Goal: Information Seeking & Learning: Check status

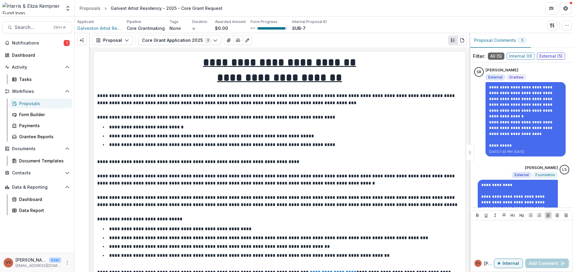
scroll to position [2273, 0]
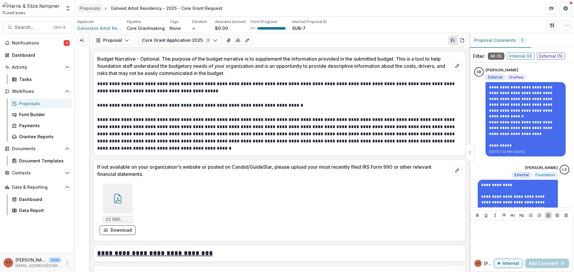
click at [92, 9] on div "Proposals" at bounding box center [90, 8] width 21 height 6
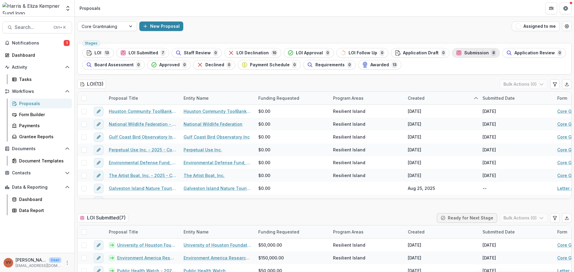
click at [465, 53] on span "Submission" at bounding box center [477, 53] width 25 height 5
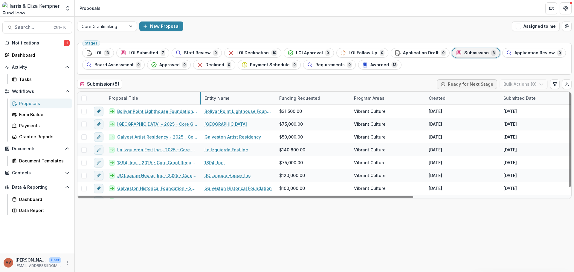
drag, startPoint x: 179, startPoint y: 100, endPoint x: 239, endPoint y: 99, distance: 59.2
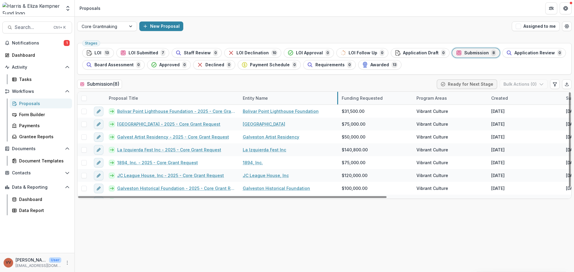
drag, startPoint x: 314, startPoint y: 99, endPoint x: 338, endPoint y: 103, distance: 24.7
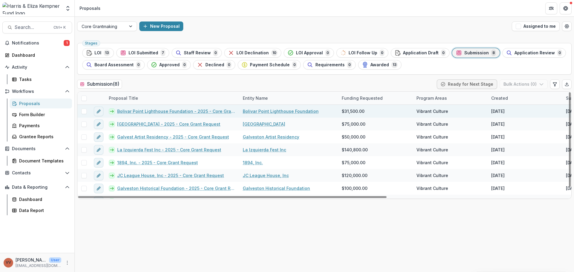
click at [147, 110] on link "Bolivar Point Lighthouse Foundation - 2025 - Core Grant Request" at bounding box center [176, 111] width 118 height 6
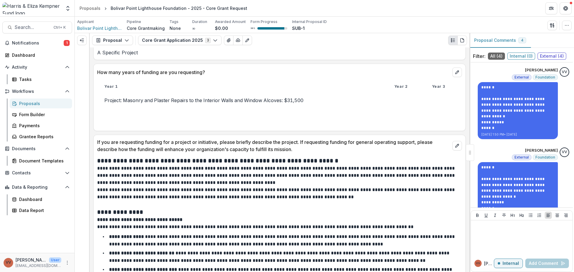
scroll to position [867, 0]
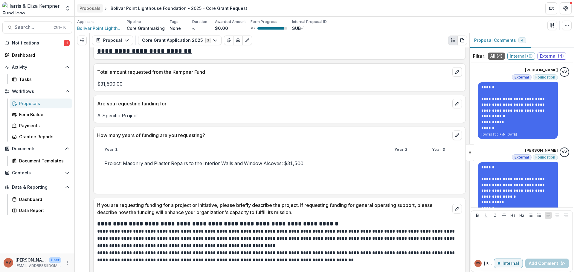
click at [92, 11] on div "Proposals" at bounding box center [90, 8] width 21 height 6
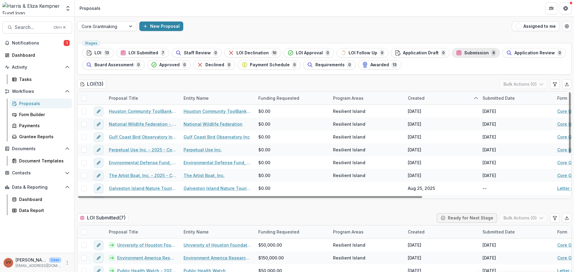
click at [465, 50] on div "Submission 8" at bounding box center [476, 53] width 40 height 7
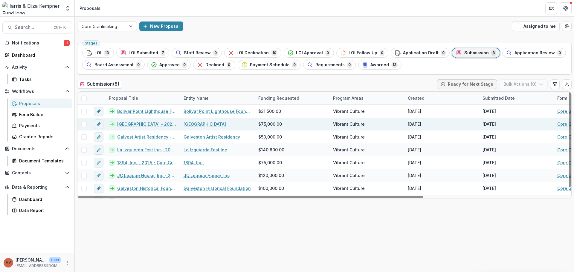
click at [141, 124] on link "[GEOGRAPHIC_DATA] - 2025 - Core Grant Request" at bounding box center [146, 124] width 59 height 6
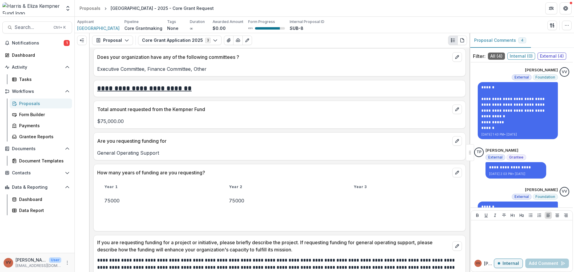
scroll to position [808, 0]
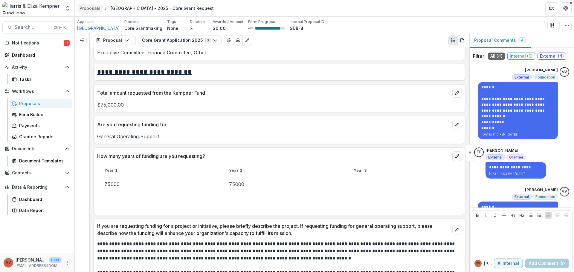
click at [93, 8] on div "Proposals" at bounding box center [90, 8] width 21 height 6
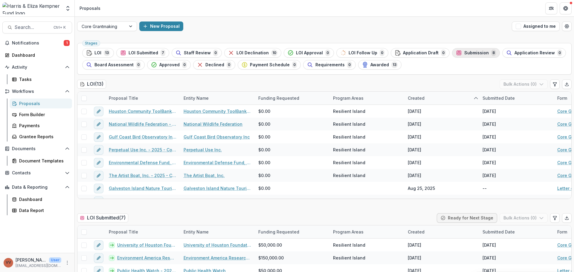
click at [463, 50] on div "Submission 8" at bounding box center [476, 53] width 40 height 7
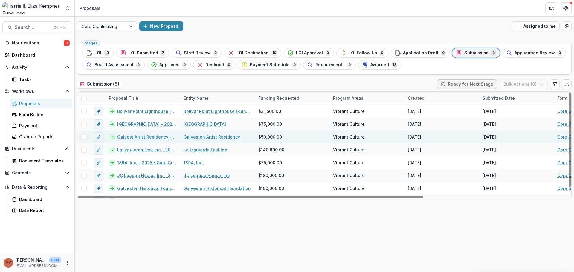
click at [152, 136] on link "Galvest Artist Residency - 2025 - Core Grant Request" at bounding box center [146, 137] width 59 height 6
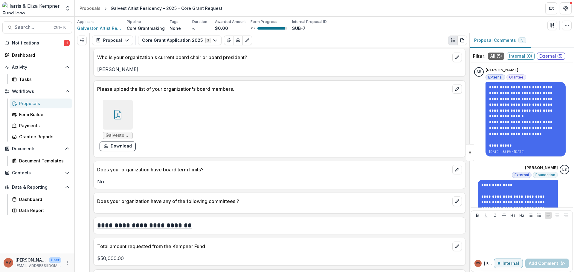
scroll to position [897, 0]
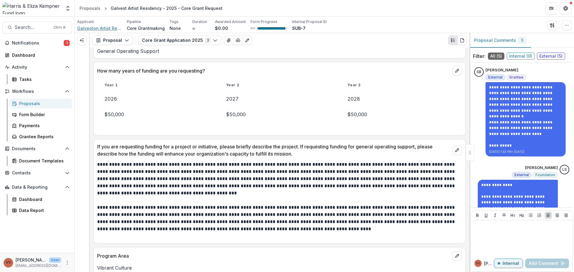
click at [103, 30] on span "Galveston Artist Residency" at bounding box center [99, 28] width 45 height 6
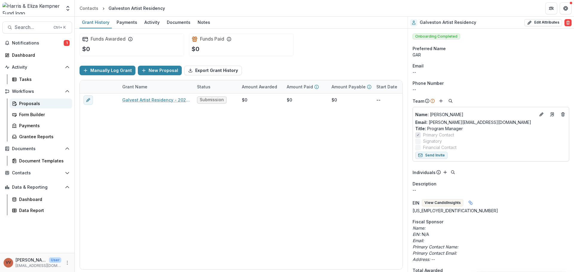
click at [25, 104] on div "Proposals" at bounding box center [43, 104] width 48 height 6
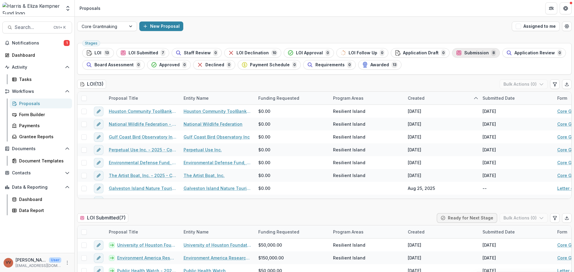
click at [474, 53] on span "Submission" at bounding box center [477, 53] width 25 height 5
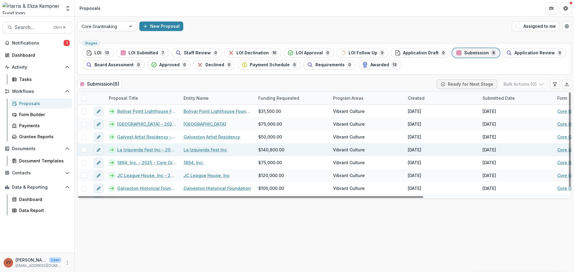
click at [145, 152] on link "La Izquierda Fest Inc - 2025 - Core Grant Request" at bounding box center [146, 150] width 59 height 6
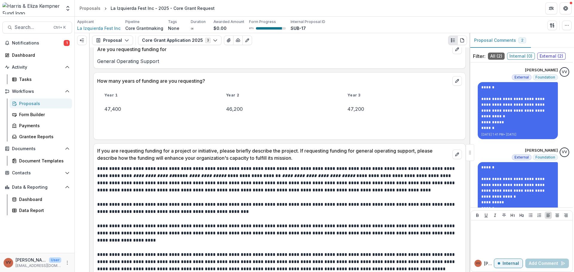
scroll to position [927, 0]
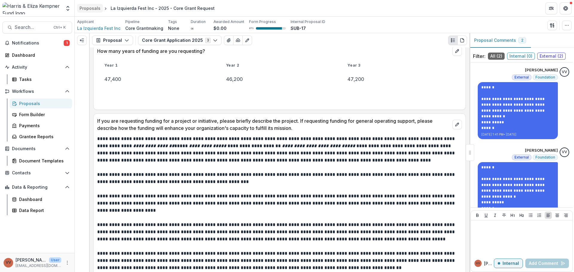
click at [85, 11] on link "Proposals" at bounding box center [90, 8] width 26 height 9
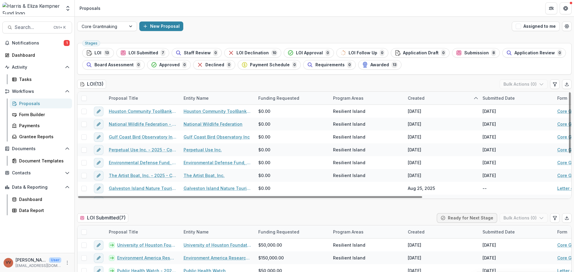
click at [465, 55] on span "Submission" at bounding box center [477, 53] width 25 height 5
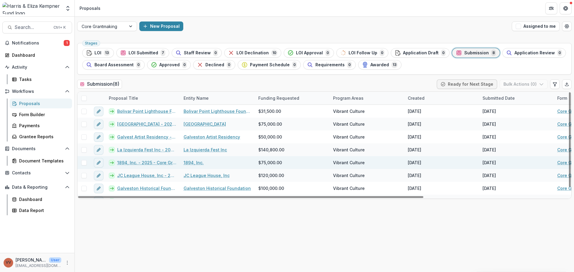
click at [140, 165] on link "1894, Inc. - 2025 - Core Grant Request" at bounding box center [146, 163] width 59 height 6
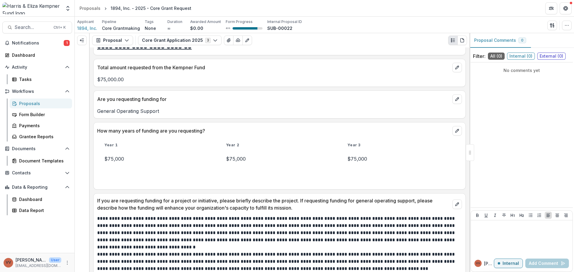
scroll to position [838, 0]
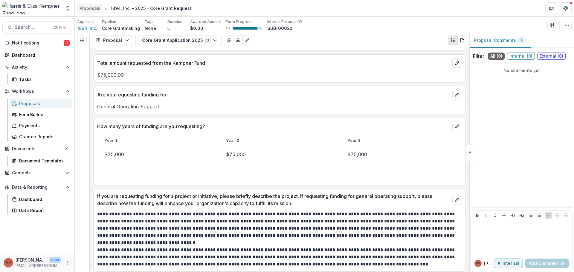
click at [91, 10] on div "Proposals" at bounding box center [90, 8] width 21 height 6
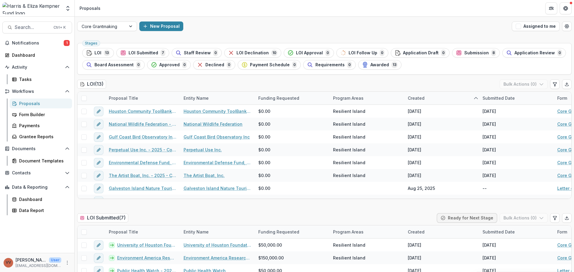
click at [454, 57] on button "Submission 8" at bounding box center [476, 53] width 48 height 10
click at [459, 52] on ul "Stages LOI 13 LOI Submitted 7 Staff Review 0 LOI Declination 10 LOI Approval 0 …" at bounding box center [324, 59] width 485 height 22
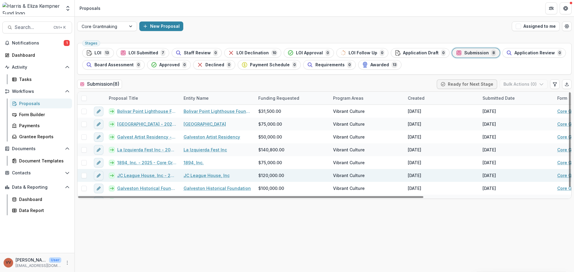
click at [138, 179] on div "JC League House, Inc - 2025 - Core Grant Request" at bounding box center [142, 175] width 75 height 13
click at [140, 176] on link "JC League House, Inc - 2025 - Core Grant Request" at bounding box center [146, 176] width 59 height 6
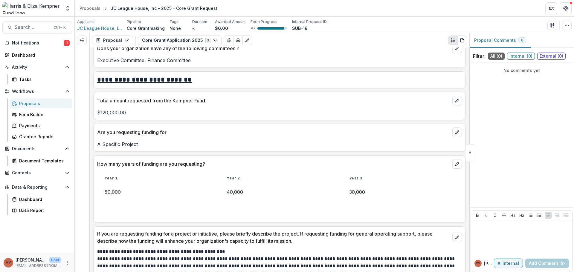
scroll to position [808, 0]
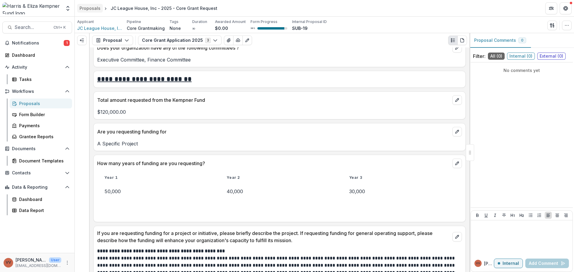
click at [88, 8] on div "Proposals" at bounding box center [90, 8] width 21 height 6
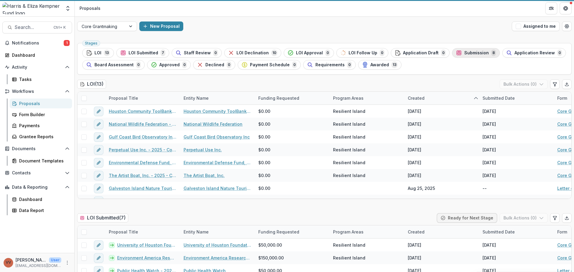
click at [465, 51] on span "Submission" at bounding box center [477, 53] width 25 height 5
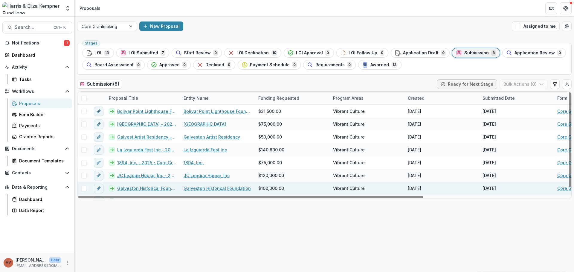
click at [151, 189] on link "Galveston Historical Foundation - 2025 - Core Grant Request" at bounding box center [146, 188] width 59 height 6
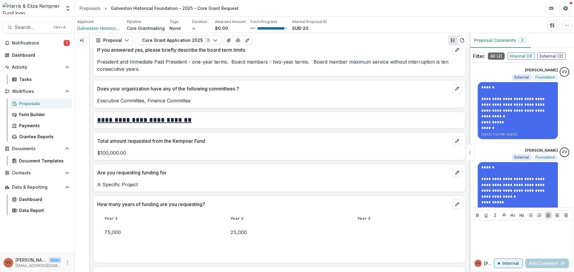
scroll to position [867, 0]
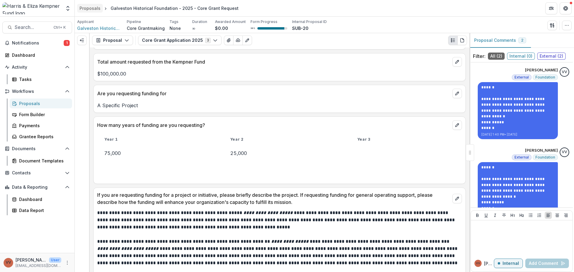
click at [90, 10] on div "Proposals" at bounding box center [90, 8] width 21 height 6
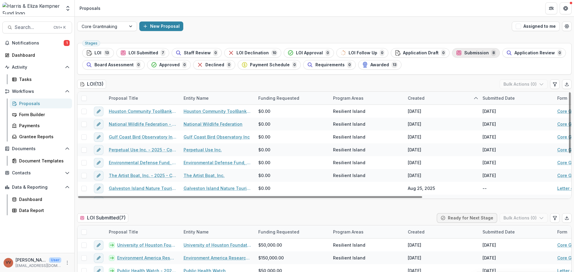
scroll to position [73, 0]
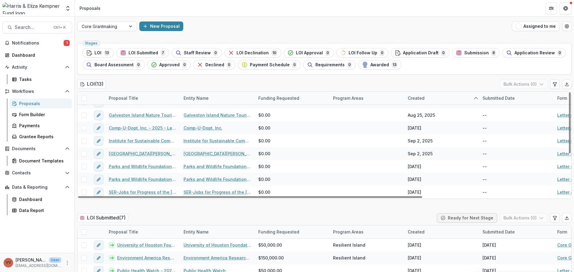
click at [478, 52] on span "Submission" at bounding box center [477, 53] width 25 height 5
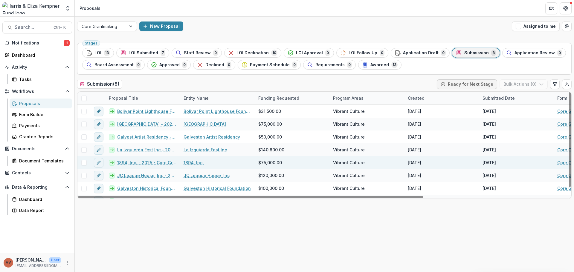
scroll to position [9, 0]
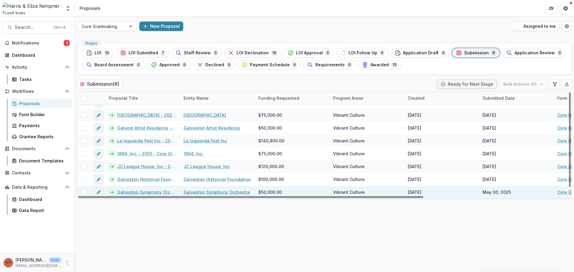
click at [142, 192] on link "Galveston Symphony Orchestra - 2025 - Core Grant Eligibility Screen" at bounding box center [146, 192] width 59 height 6
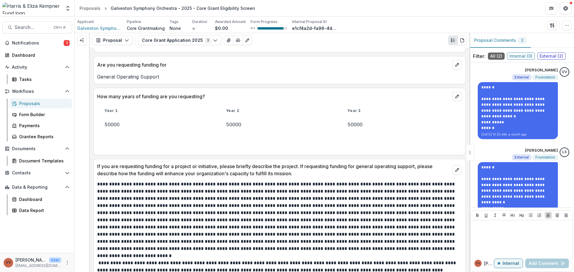
scroll to position [838, 0]
